Goal: Task Accomplishment & Management: Manage account settings

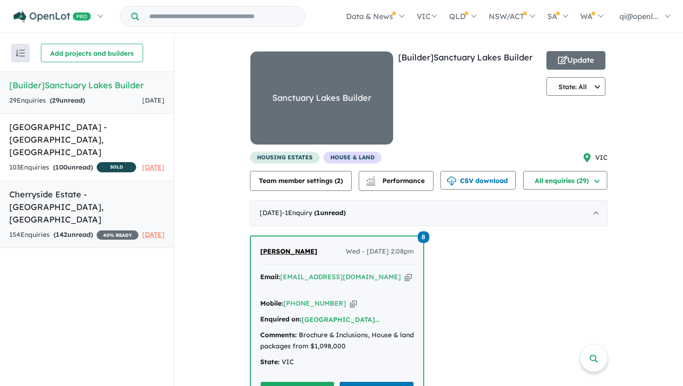
click at [91, 230] on strong "( 142 unread)" at bounding box center [72, 234] width 39 height 8
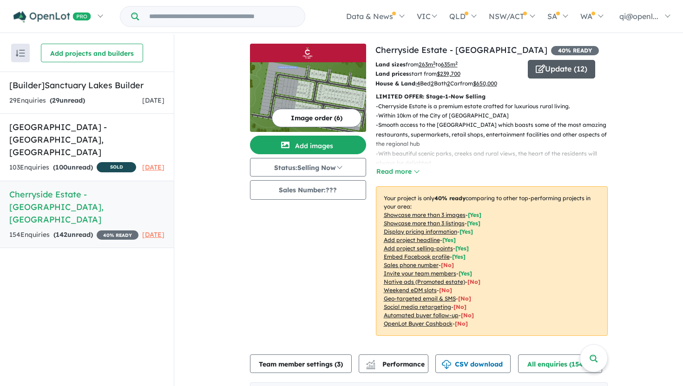
click at [573, 65] on button "Update ( 12 )" at bounding box center [560, 69] width 67 height 19
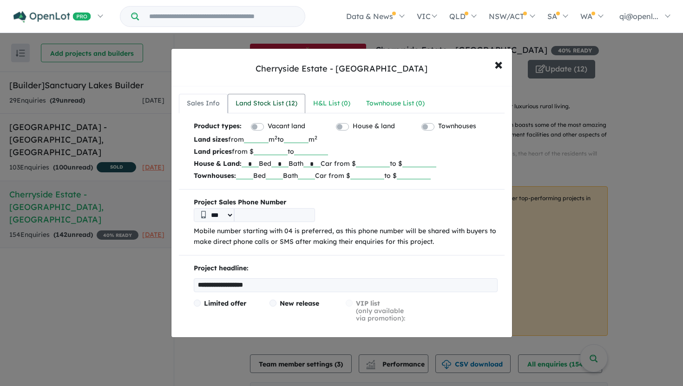
click at [285, 102] on div "Land Stock List ( 12 )" at bounding box center [266, 103] width 62 height 11
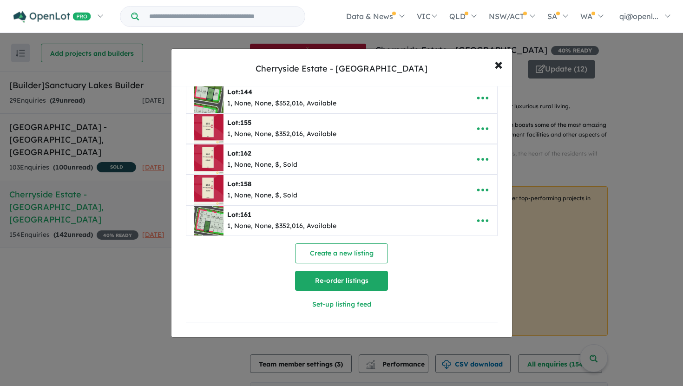
click at [359, 280] on button "Re-order listings" at bounding box center [341, 281] width 93 height 20
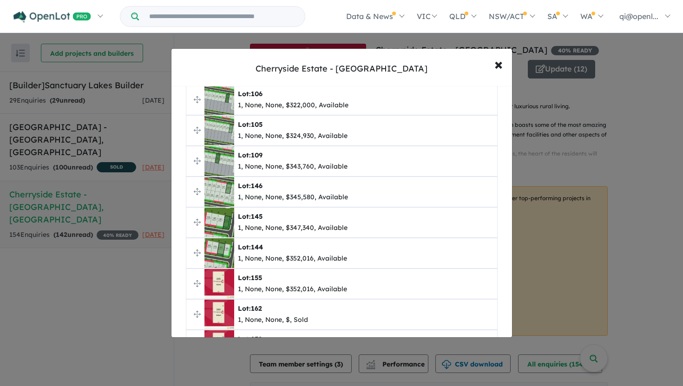
scroll to position [91, 0]
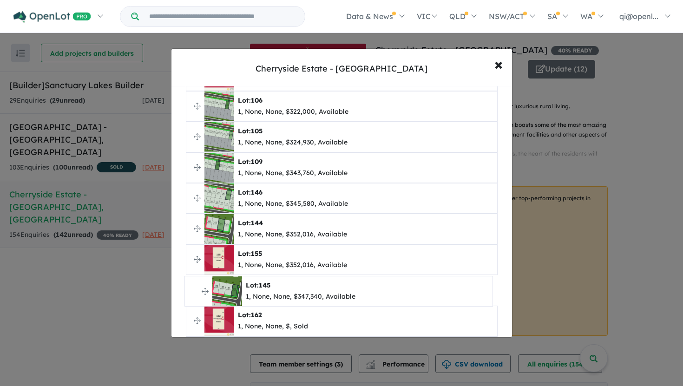
drag, startPoint x: 199, startPoint y: 228, endPoint x: 197, endPoint y: 291, distance: 62.7
click at [44, 337] on div "**********" at bounding box center [341, 193] width 683 height 386
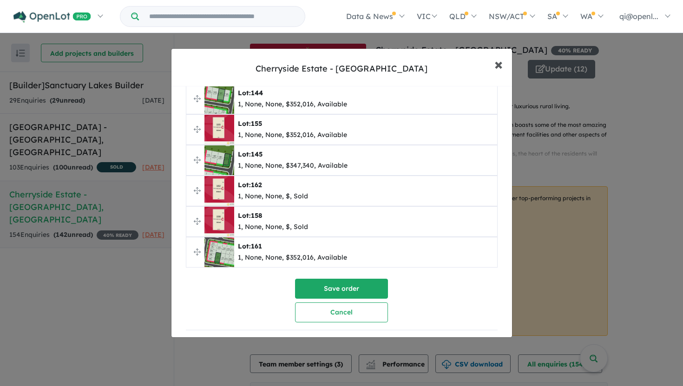
click at [497, 64] on span "×" at bounding box center [498, 64] width 8 height 20
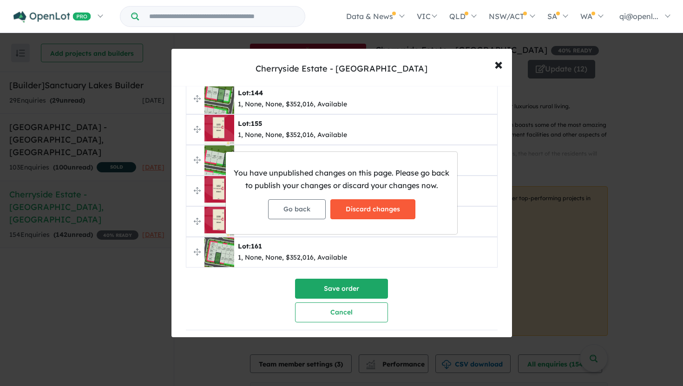
click at [377, 208] on button "Discard changes" at bounding box center [372, 209] width 85 height 20
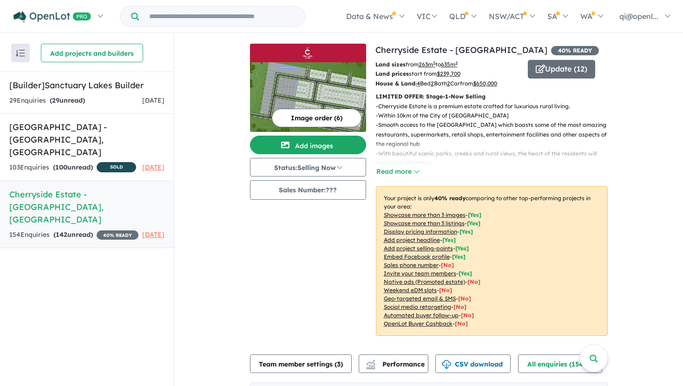
click at [345, 267] on div "Image order ( 6 ) Add images Status: Selling Now In Planning Coming Soon Sellin…" at bounding box center [312, 195] width 125 height 303
click at [313, 226] on div "Image order ( 6 ) Add images Status: Selling Now In Planning Coming Soon Sellin…" at bounding box center [312, 195] width 125 height 303
